Goal: Information Seeking & Learning: Learn about a topic

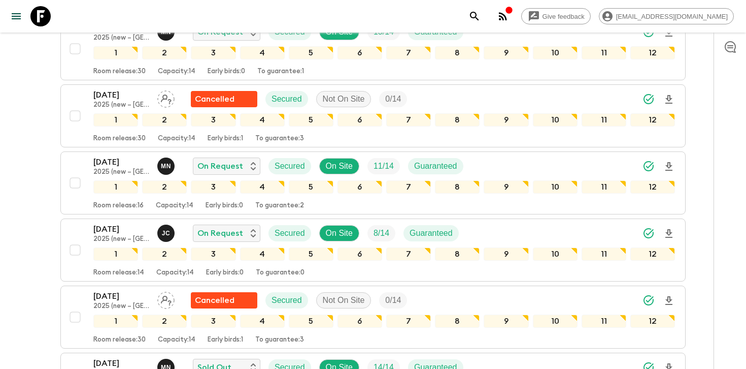
scroll to position [568, 0]
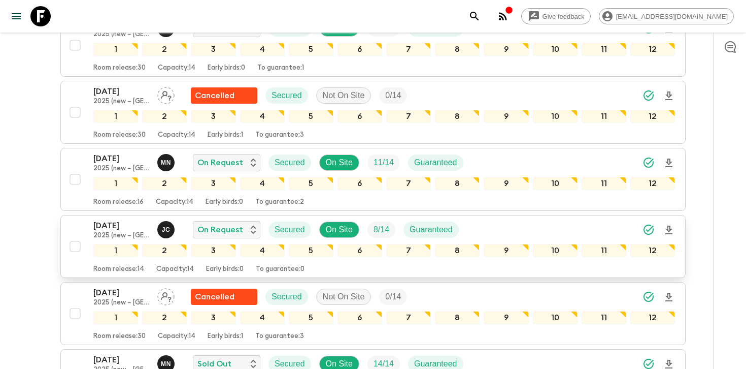
click at [521, 229] on div "[DATE] 2025 (new – Nara) [PERSON_NAME] On Request Secured On Site 8 / 14 Guaran…" at bounding box center [384, 229] width 582 height 20
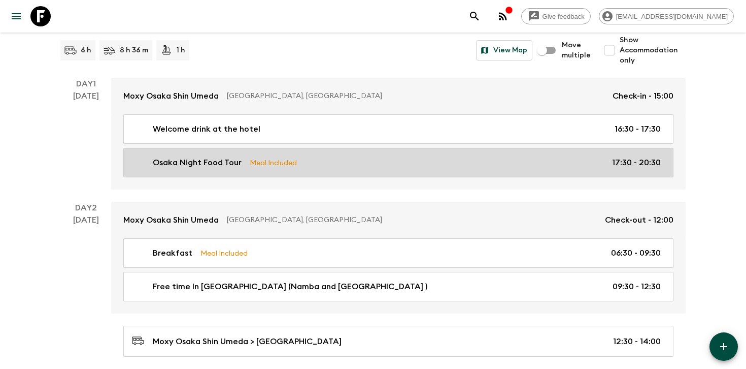
scroll to position [124, 0]
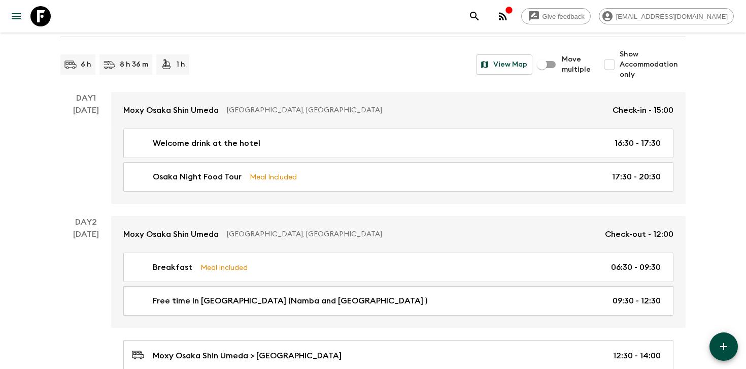
click at [658, 66] on span "Show Accommodation only" at bounding box center [653, 64] width 66 height 30
click at [620, 66] on input "Show Accommodation only" at bounding box center [610, 64] width 20 height 20
checkbox input "true"
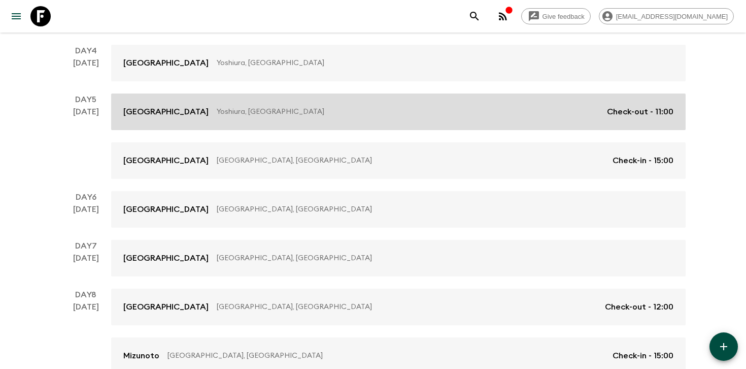
scroll to position [415, 0]
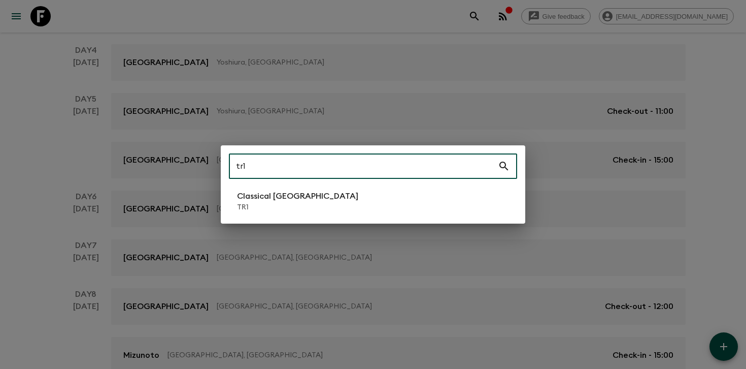
type input "tr1"
click at [328, 194] on li "Classical Türkiye TR1" at bounding box center [373, 201] width 288 height 28
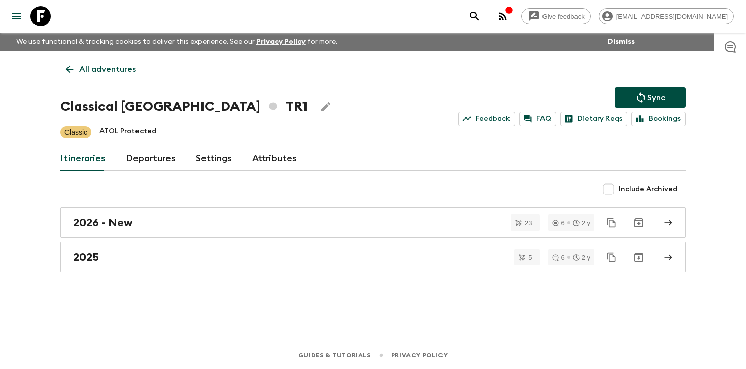
click at [158, 100] on h1 "Classical Türkiye TR1" at bounding box center [183, 106] width 247 height 20
click at [151, 156] on link "Departures" at bounding box center [151, 158] width 50 height 24
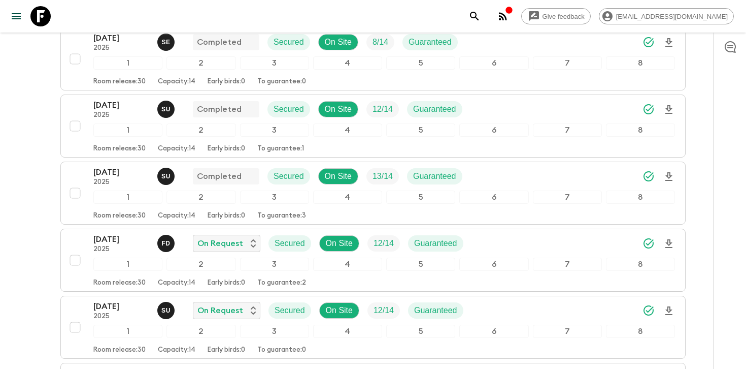
scroll to position [229, 0]
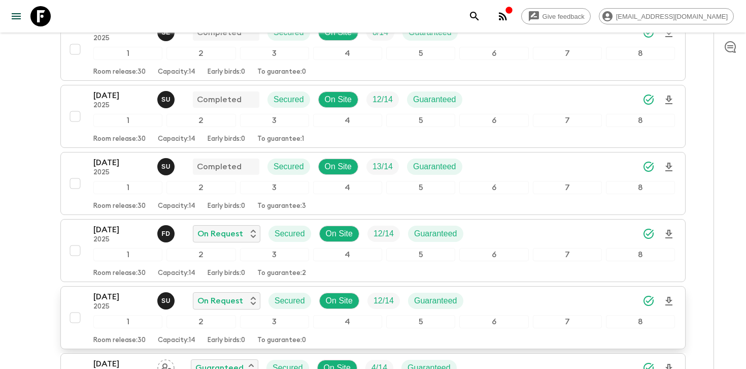
click at [548, 295] on div "[DATE] 2025 S U On Request Secured On Site 12 / 14 Guaranteed" at bounding box center [384, 300] width 582 height 20
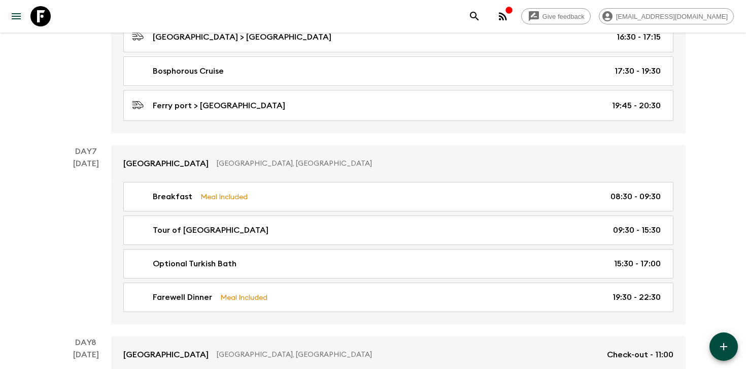
scroll to position [1918, 0]
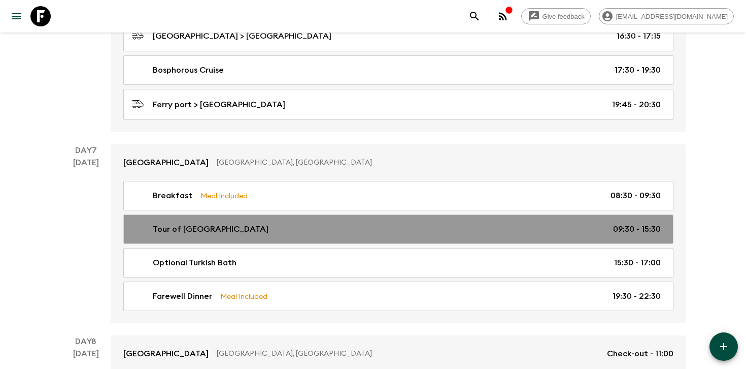
click at [370, 223] on div "Tour of [GEOGRAPHIC_DATA] 09:30 - 15:30" at bounding box center [396, 229] width 529 height 12
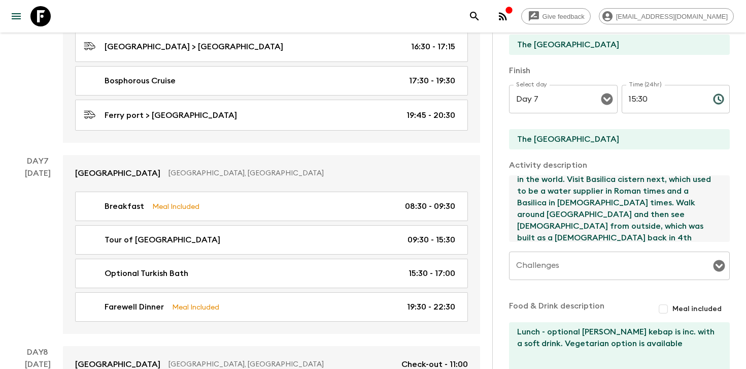
scroll to position [105, 0]
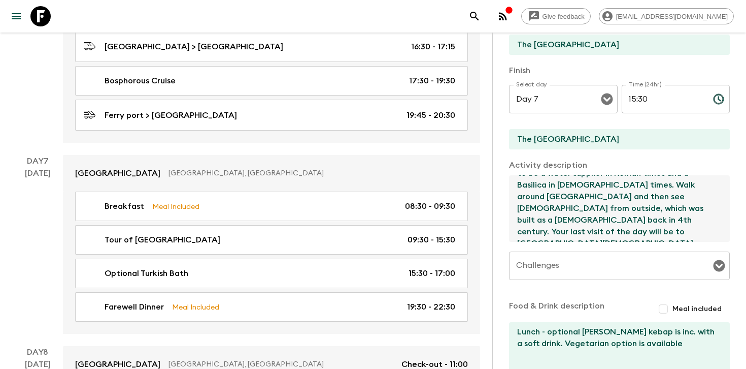
drag, startPoint x: 518, startPoint y: 185, endPoint x: 675, endPoint y: 235, distance: 164.8
click at [675, 235] on textarea "Enjoy this full day guided tour of [GEOGRAPHIC_DATA]. Walk on [GEOGRAPHIC_DATA]…" at bounding box center [615, 208] width 213 height 67
